Goal: Task Accomplishment & Management: Manage account settings

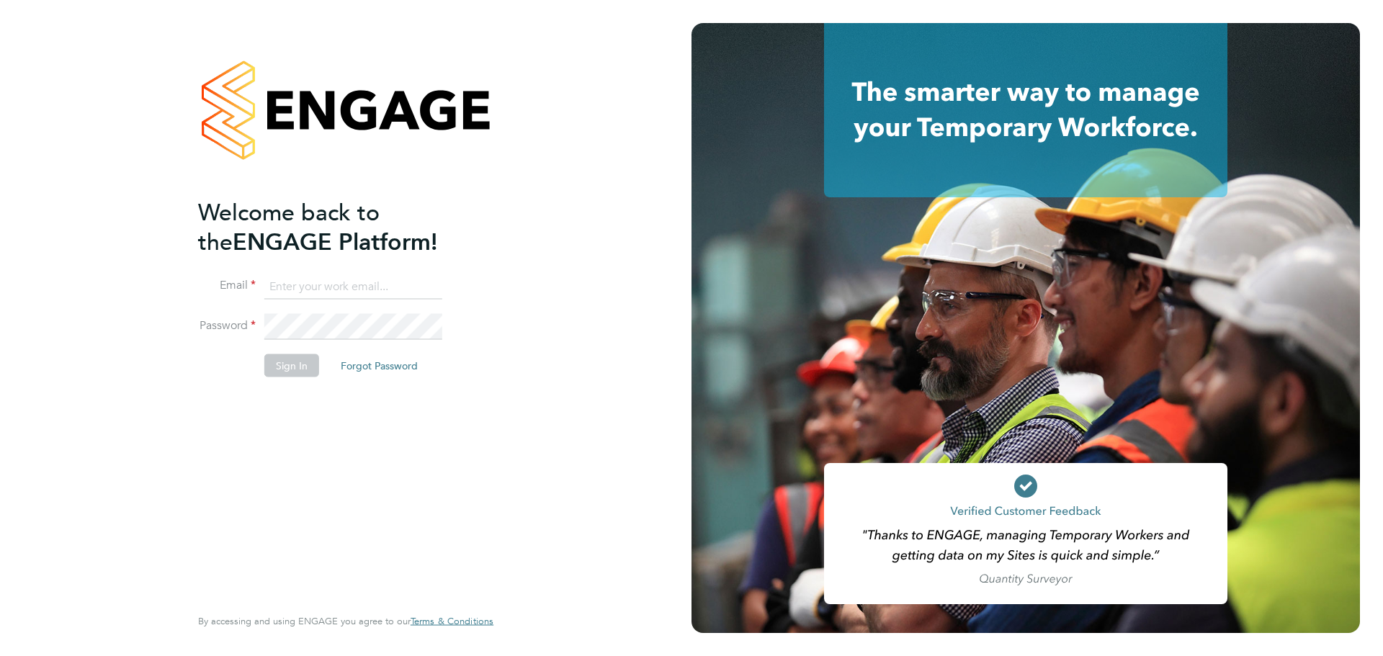
click at [276, 286] on input at bounding box center [353, 287] width 178 height 26
type input "william@legacie.co.uk"
click at [303, 362] on button "Sign In" at bounding box center [291, 365] width 55 height 23
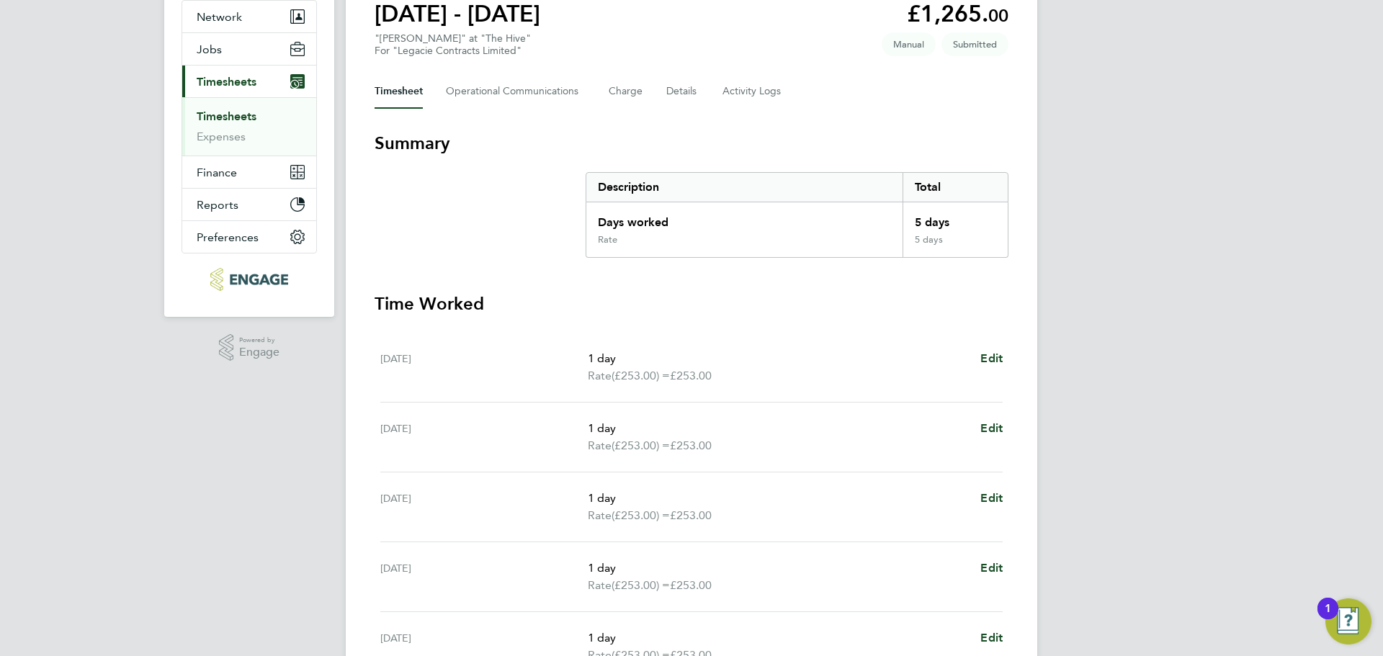
scroll to position [396, 0]
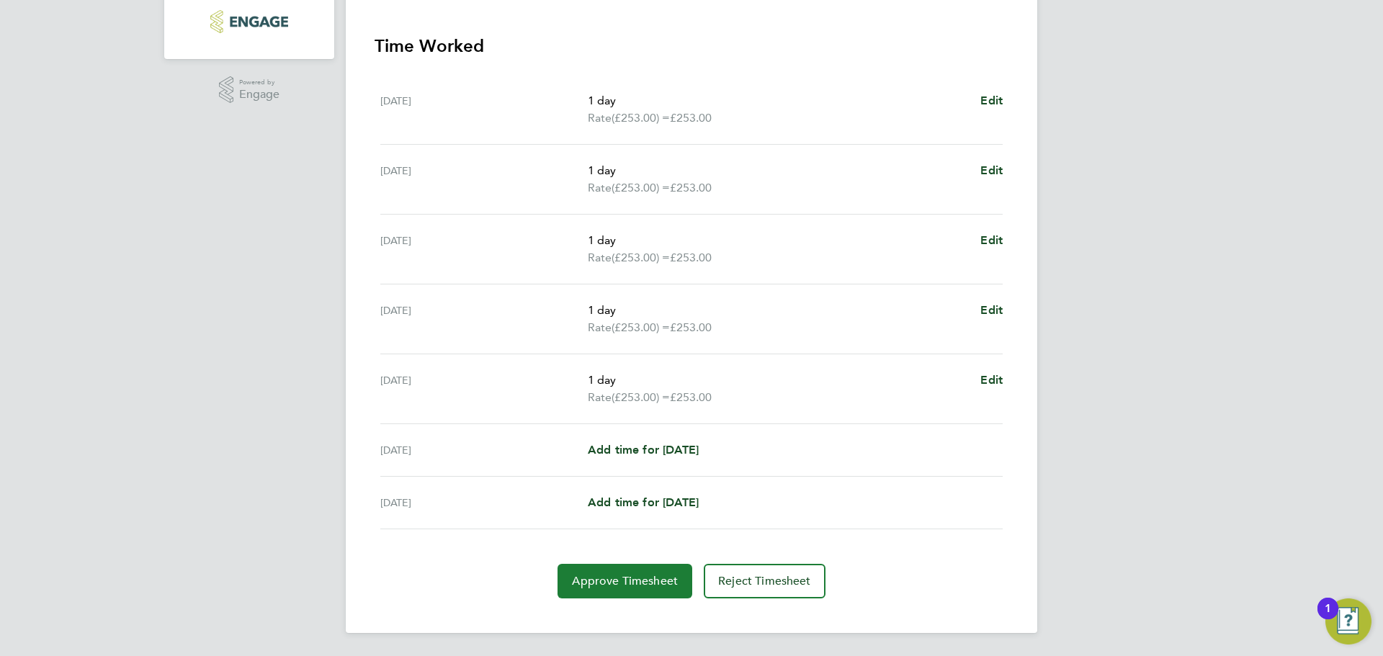
click at [624, 584] on span "Approve Timesheet" at bounding box center [625, 581] width 106 height 14
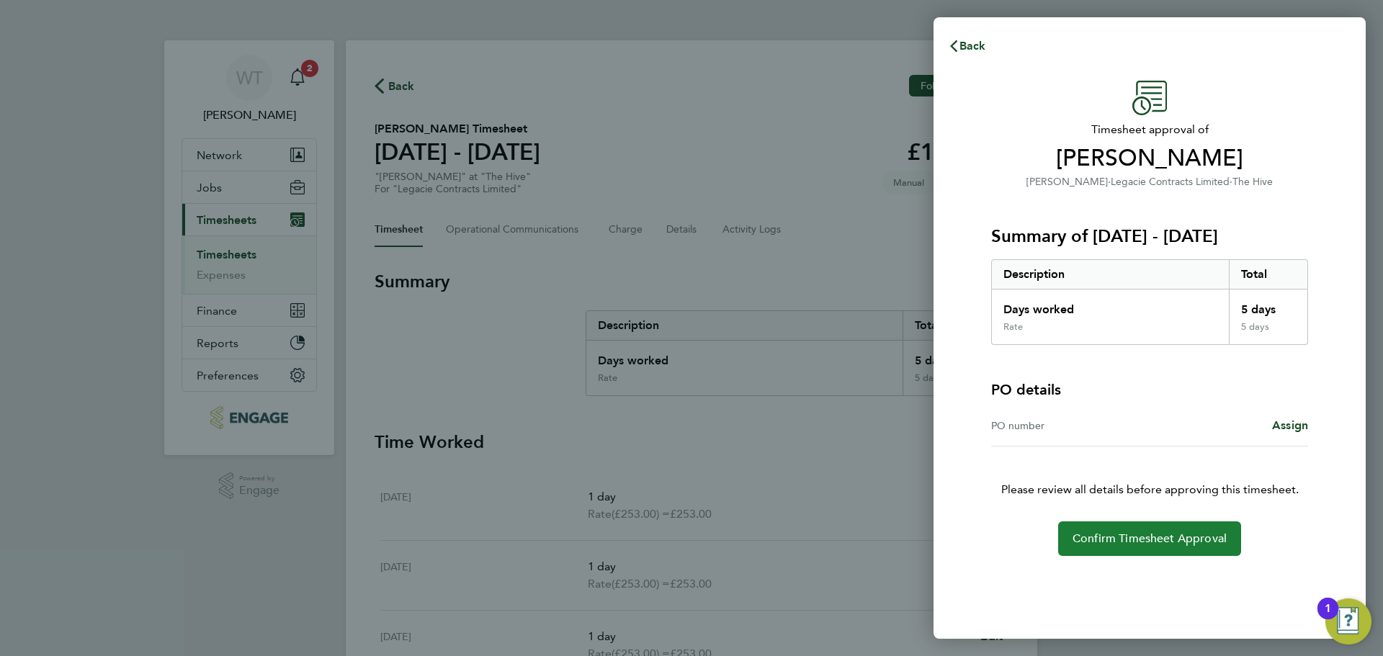
click at [1176, 539] on span "Confirm Timesheet Approval" at bounding box center [1150, 539] width 154 height 14
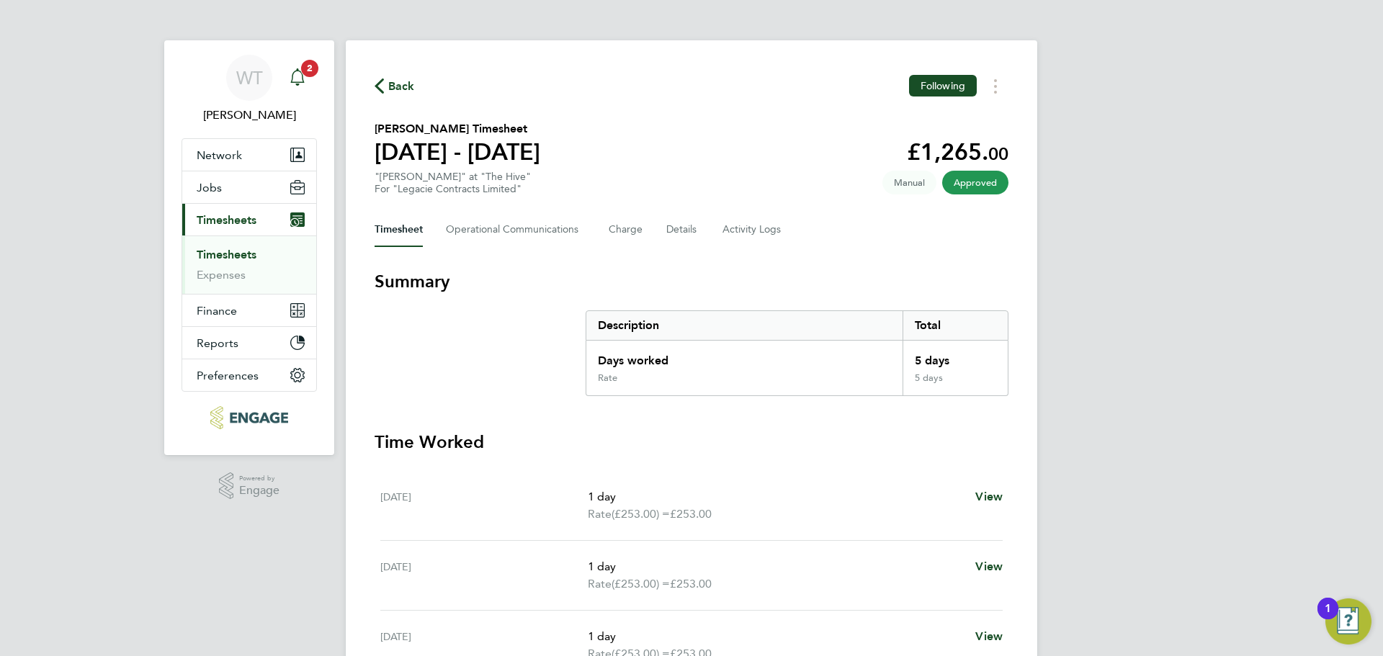
click at [301, 72] on app-badge "2" at bounding box center [309, 68] width 17 height 14
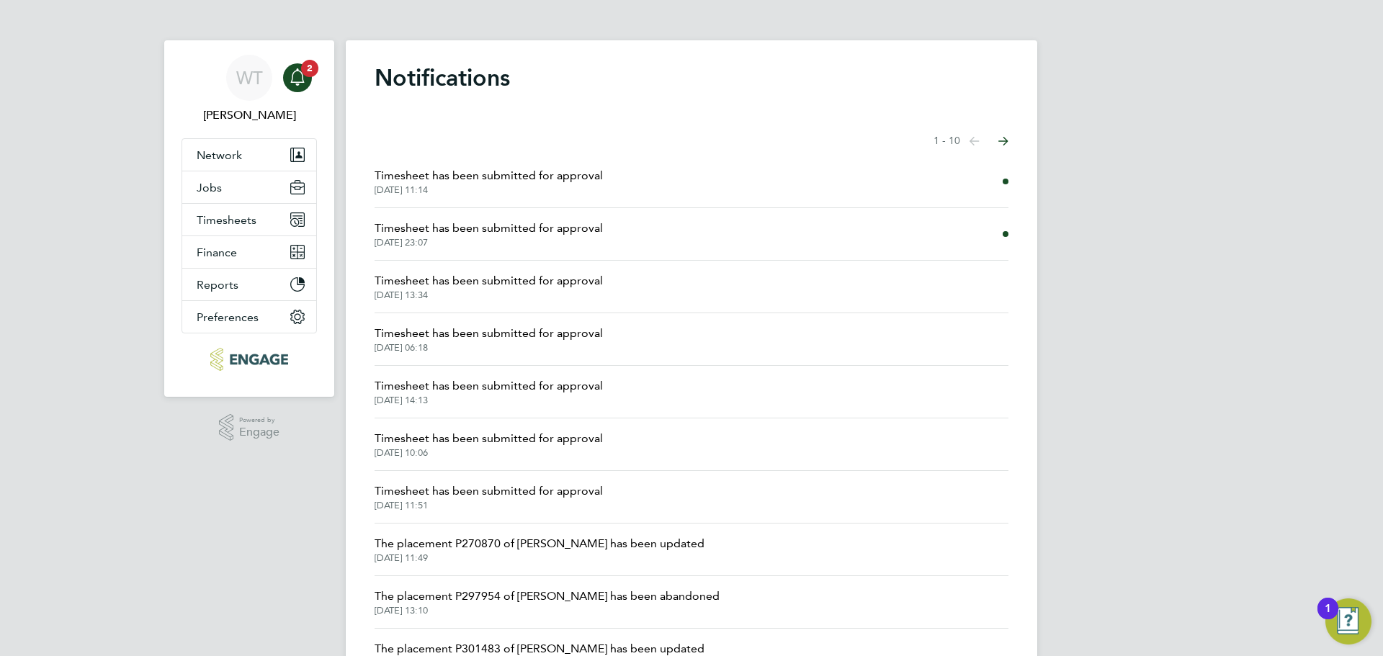
click at [519, 223] on span "Timesheet has been submitted for approval" at bounding box center [489, 228] width 228 height 17
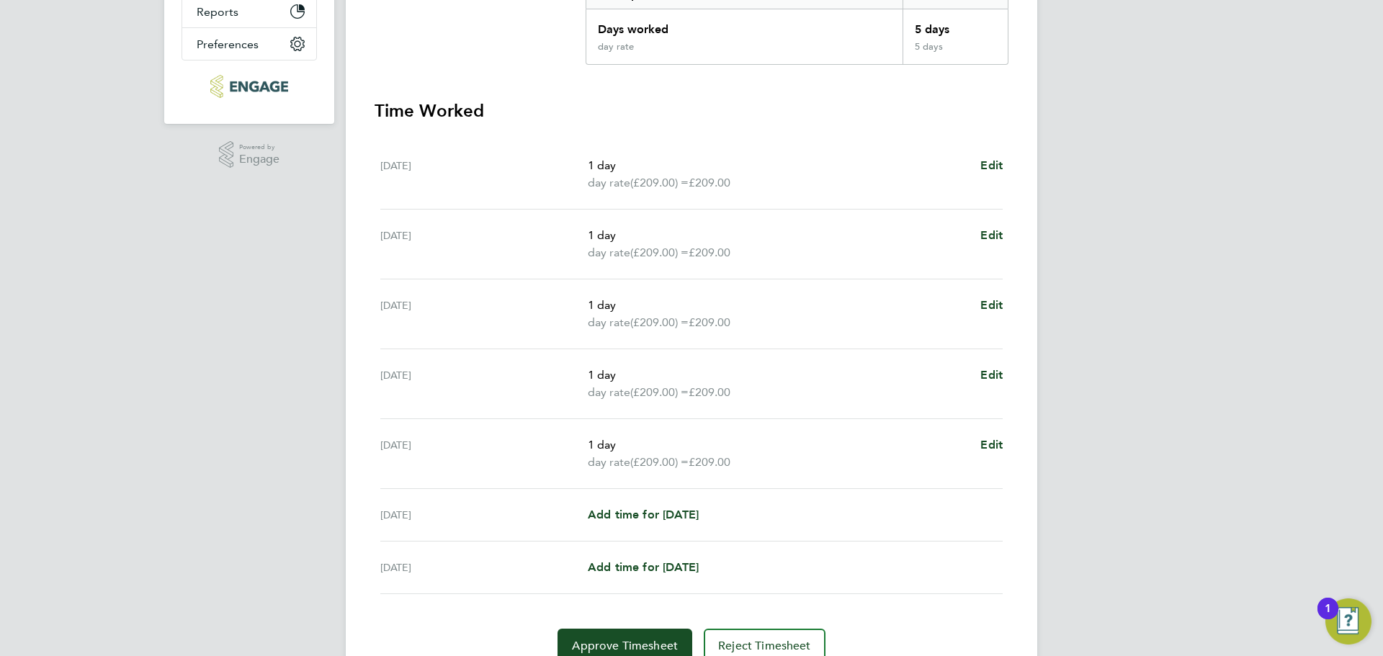
scroll to position [396, 0]
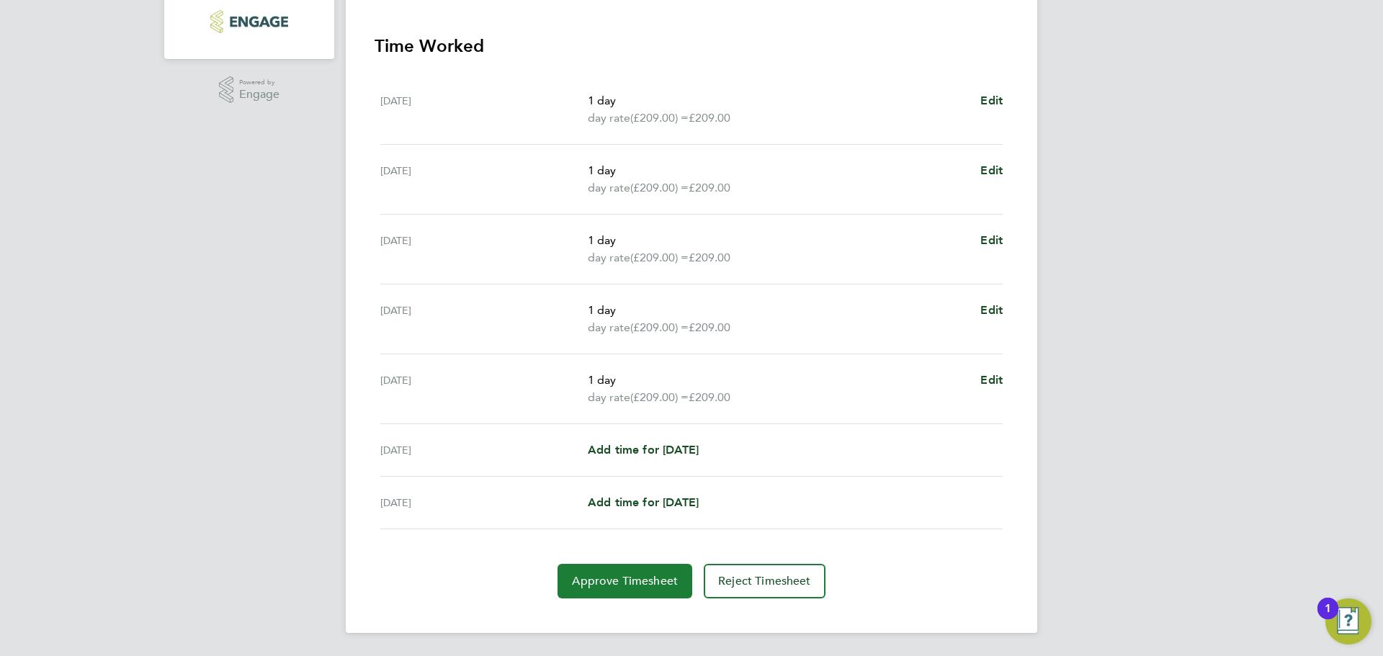
click at [632, 584] on span "Approve Timesheet" at bounding box center [625, 581] width 106 height 14
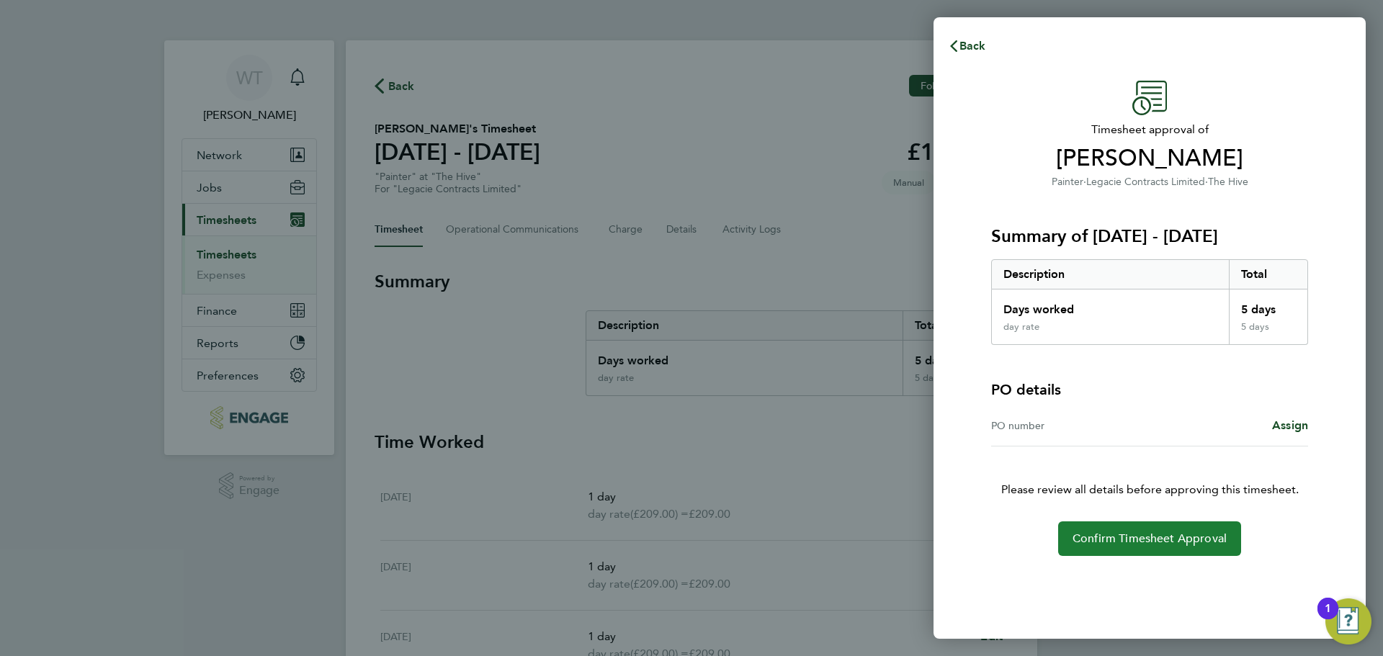
click at [1138, 551] on button "Confirm Timesheet Approval" at bounding box center [1149, 539] width 183 height 35
